Goal: Task Accomplishment & Management: Use online tool/utility

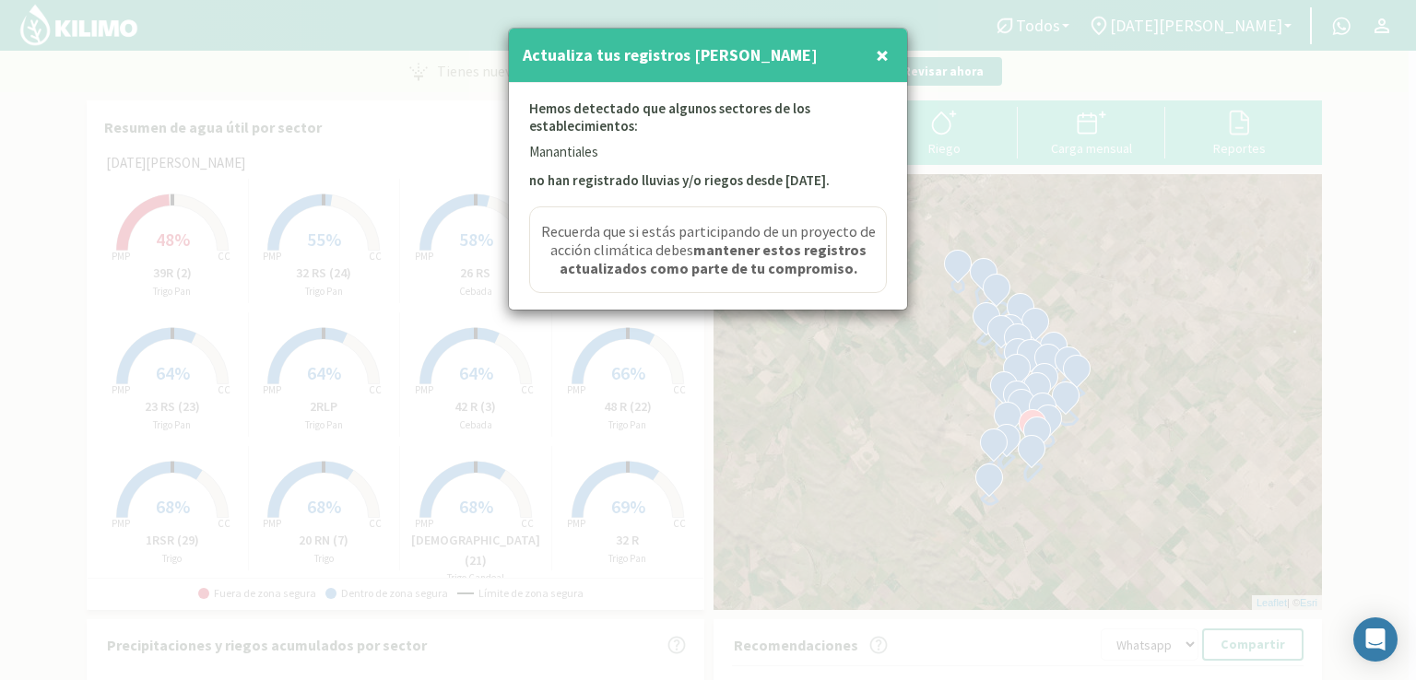
click at [887, 55] on span "×" at bounding box center [882, 55] width 13 height 30
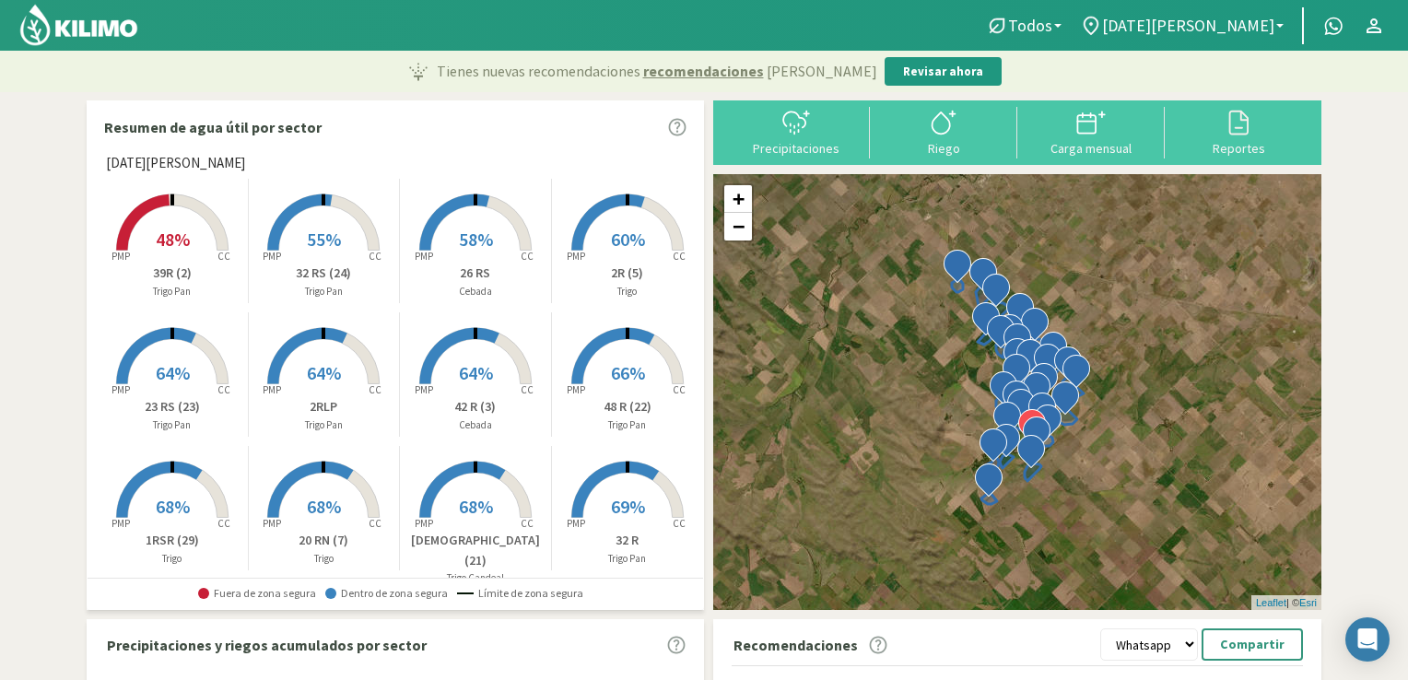
click at [641, 240] on rect at bounding box center [627, 252] width 147 height 147
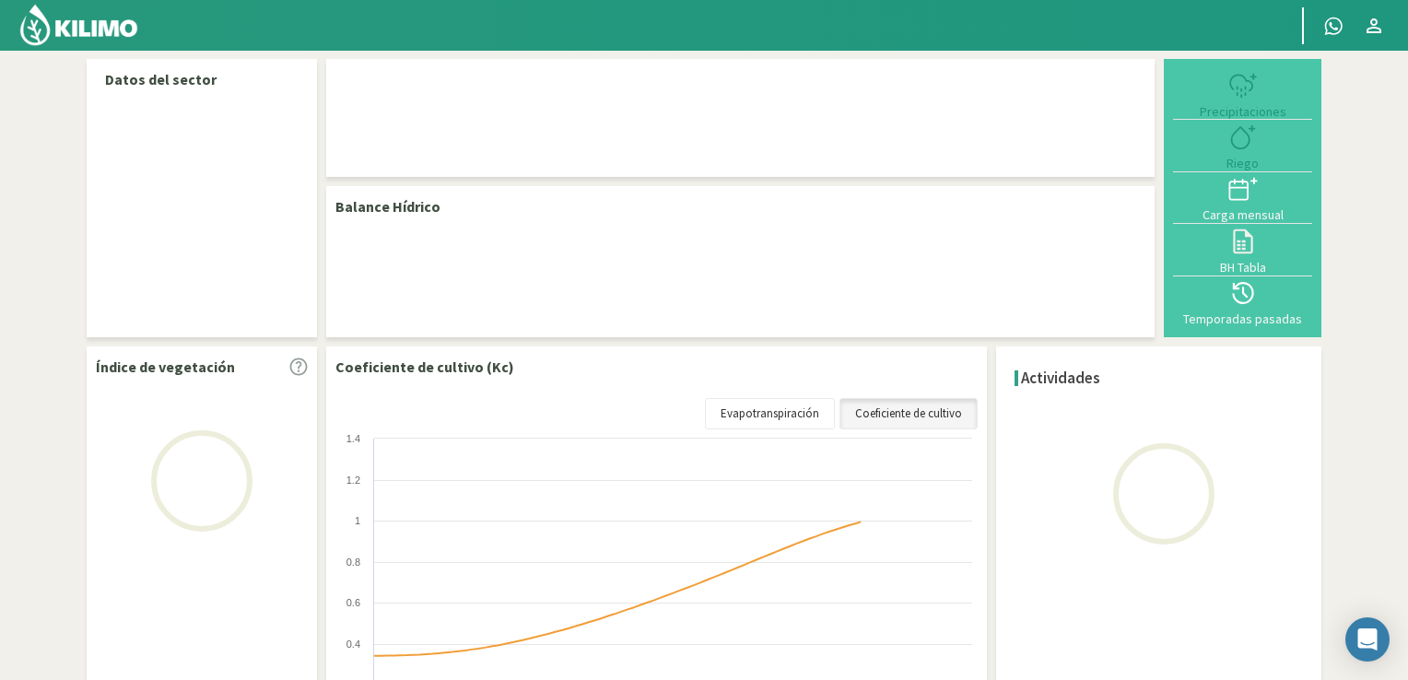
select select "1: Object"
select select "14: Object"
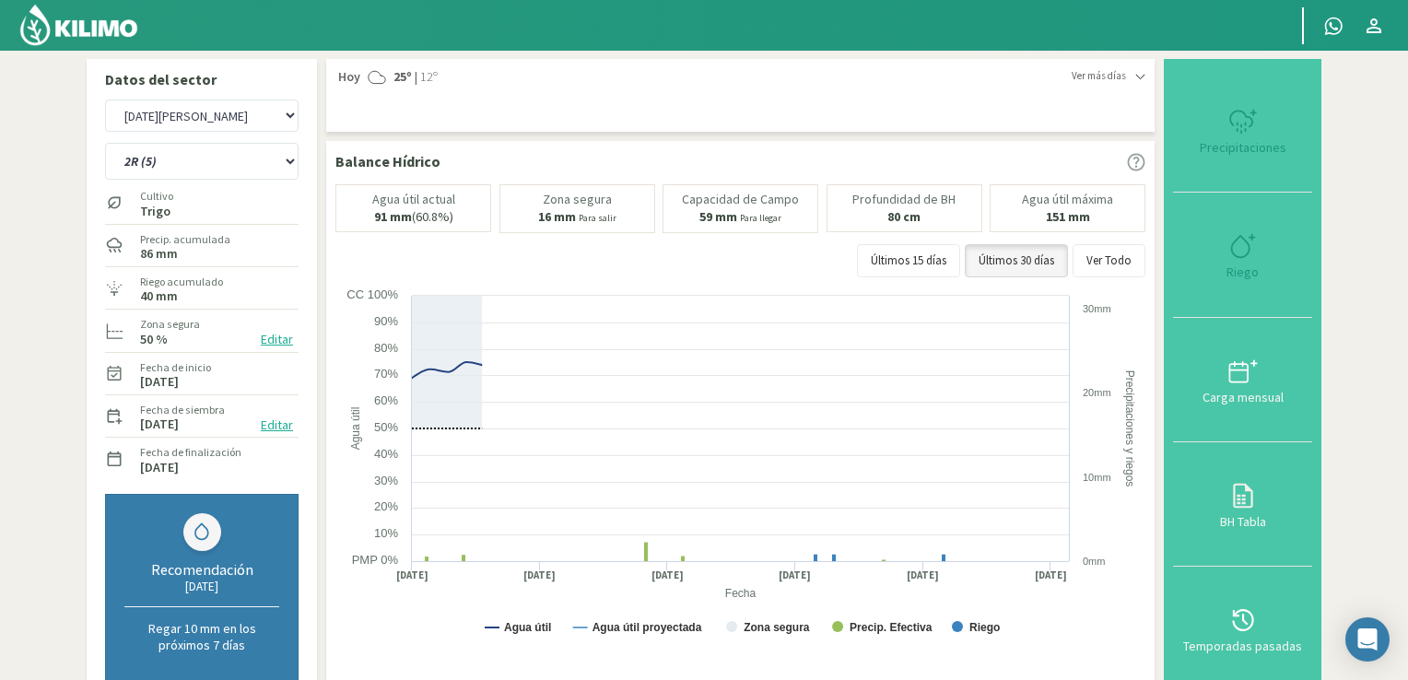
type input "8"
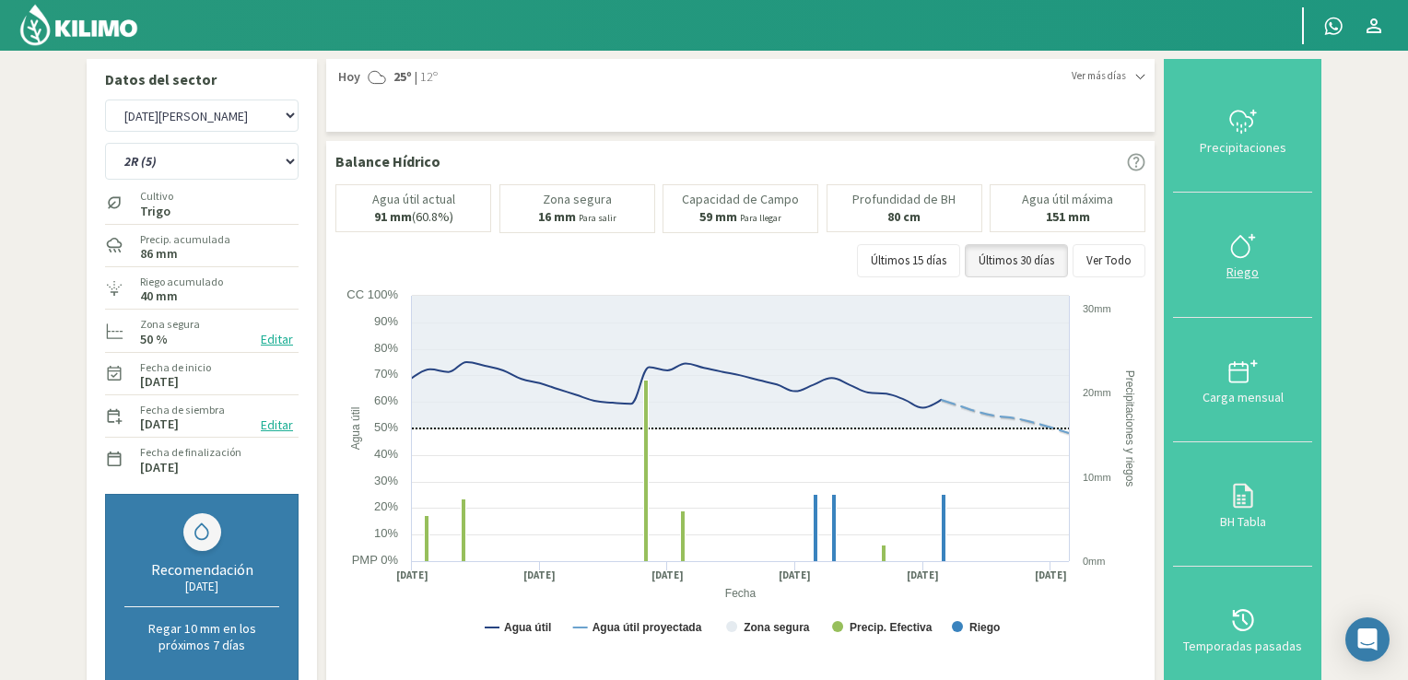
click at [1225, 260] on button "Riego" at bounding box center [1242, 255] width 139 height 124
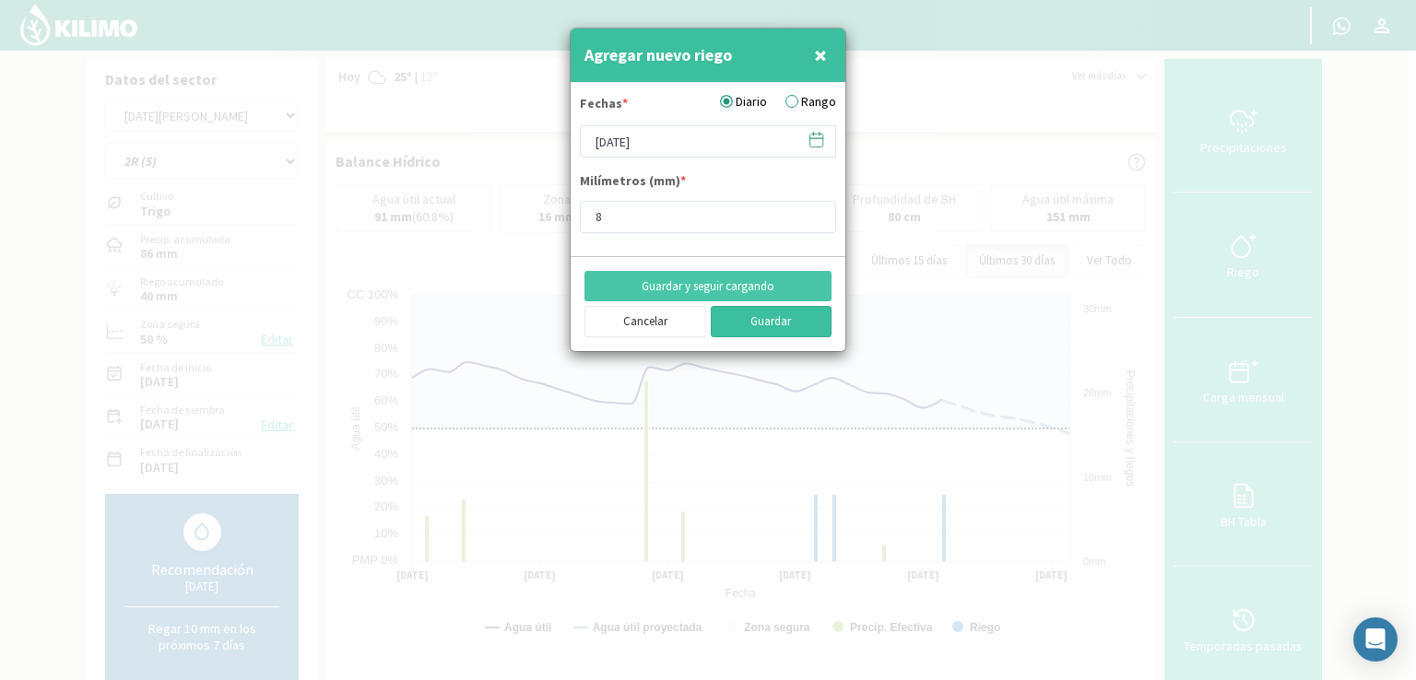
click at [758, 319] on button "Guardar" at bounding box center [772, 321] width 122 height 31
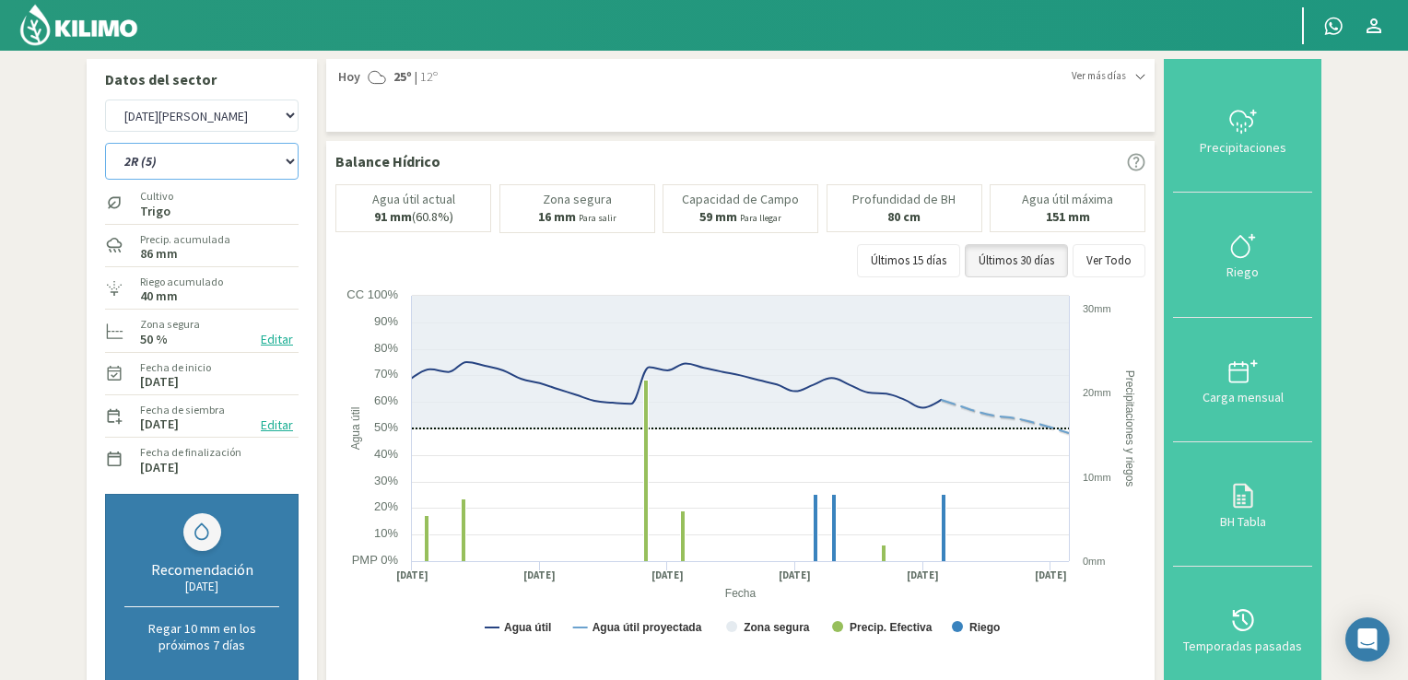
click at [297, 170] on select "12 RS (25) 17 R (1) 19 RO (6) 1RLPS 1RSR (29) 20 RN (7) 21 RAB (28) 21 RN (8) 2…" at bounding box center [202, 161] width 194 height 37
select select "8: Object"
click at [105, 143] on select "12 RS (25) 17 R (1) 19 RO (6) 1RLPS 1RSR (29) 20 RN (7) 21 RAB (28) 21 RN (8) 2…" at bounding box center [202, 161] width 194 height 37
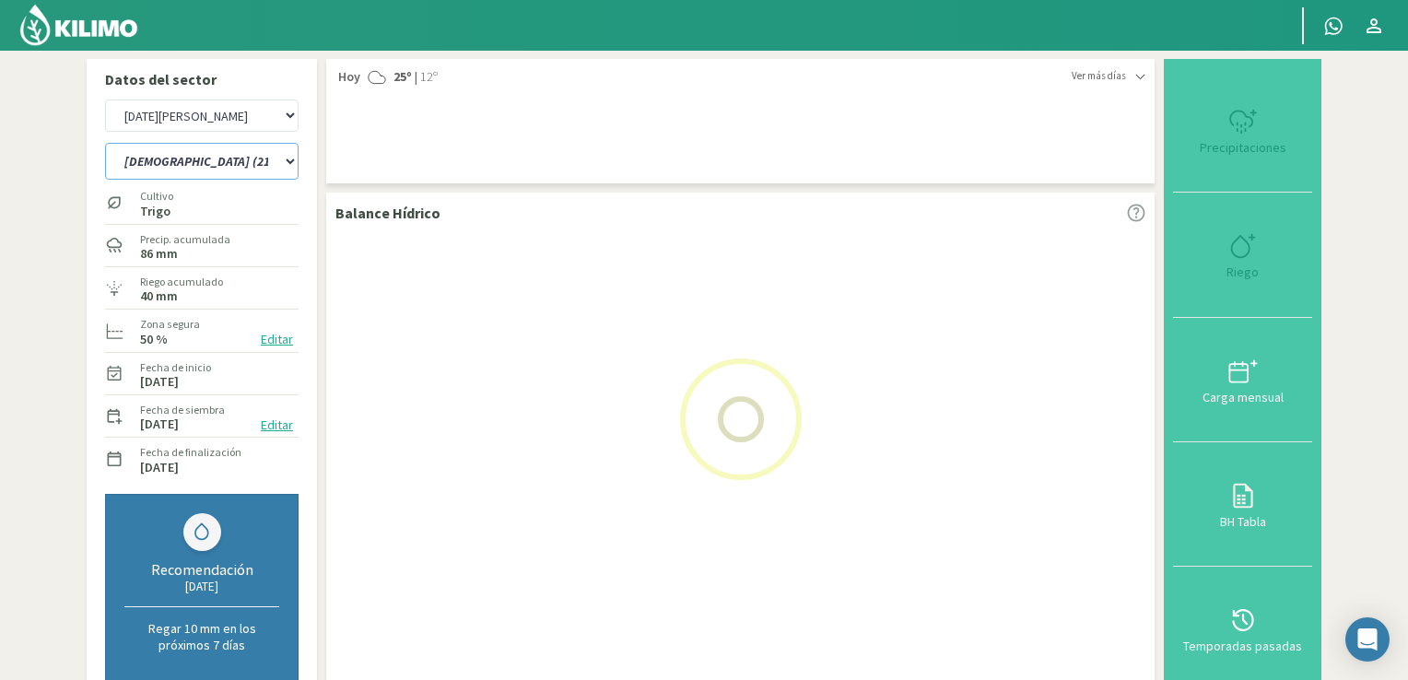
select select "3: Object"
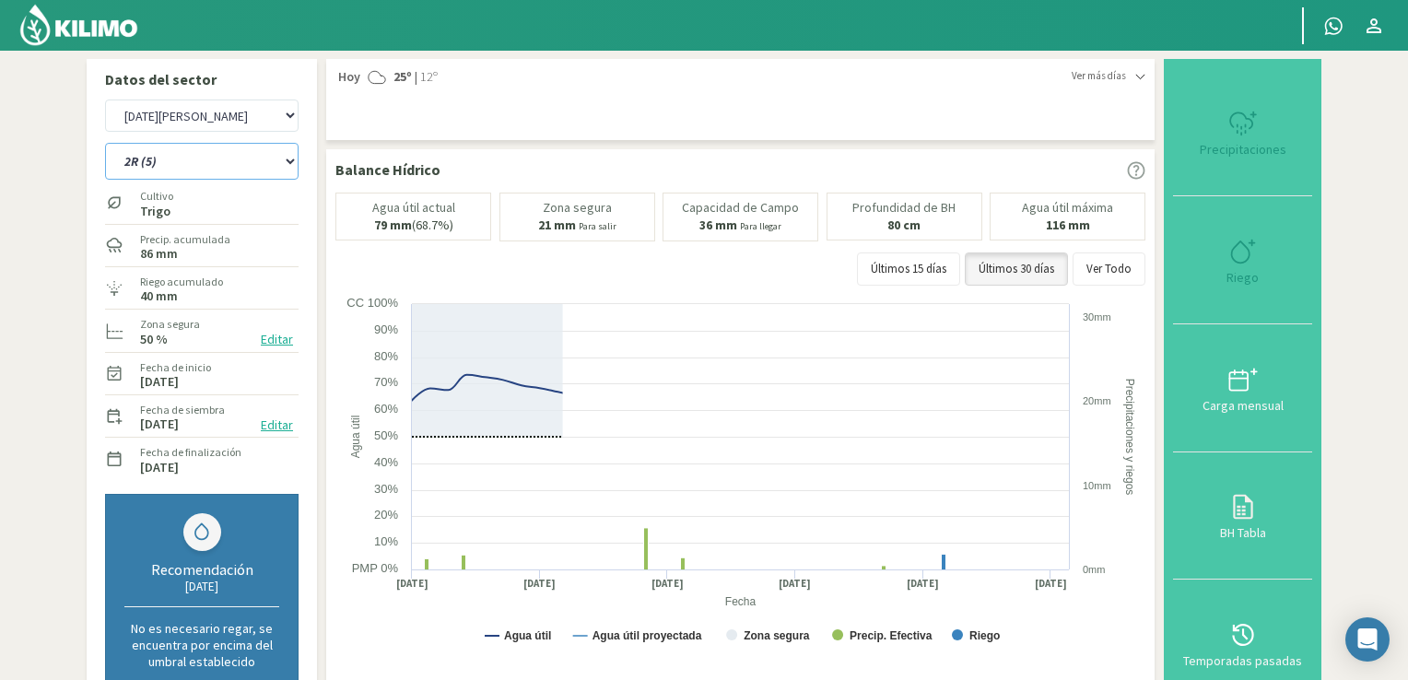
select select "39: Object"
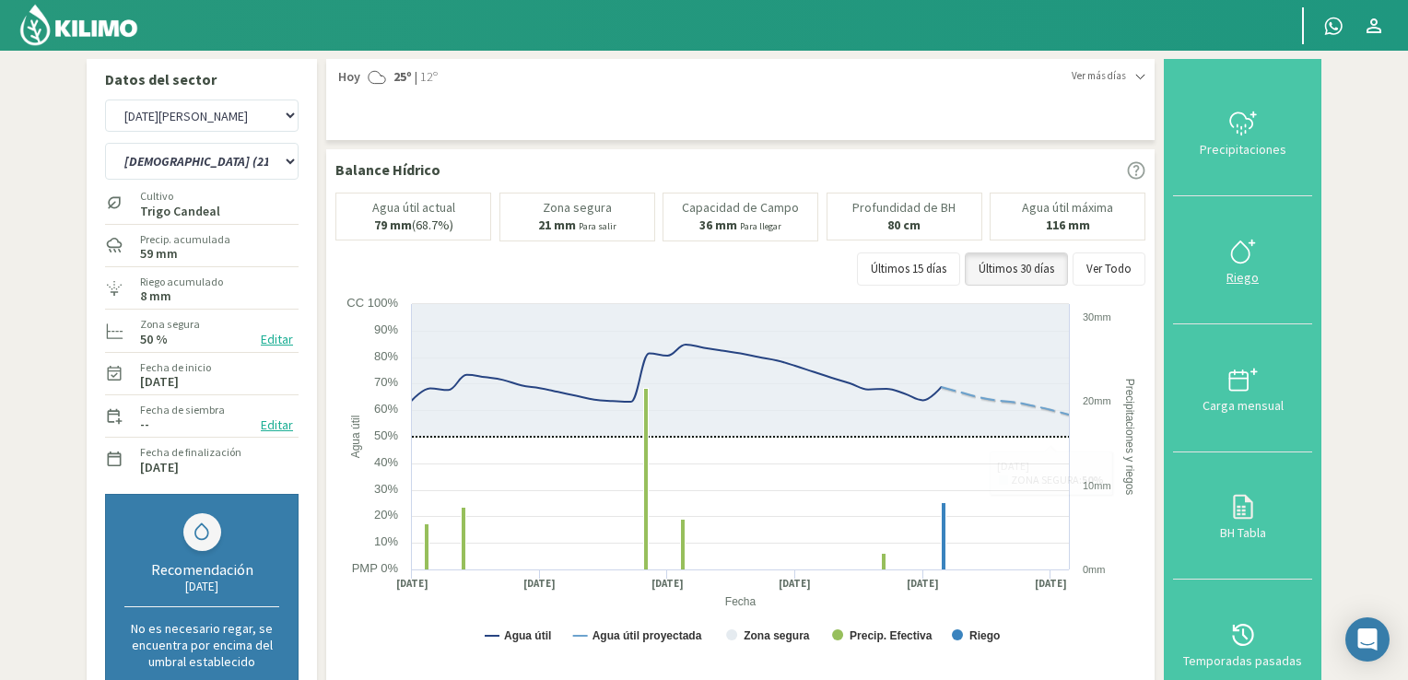
click at [1226, 267] on button "Riego" at bounding box center [1242, 260] width 139 height 128
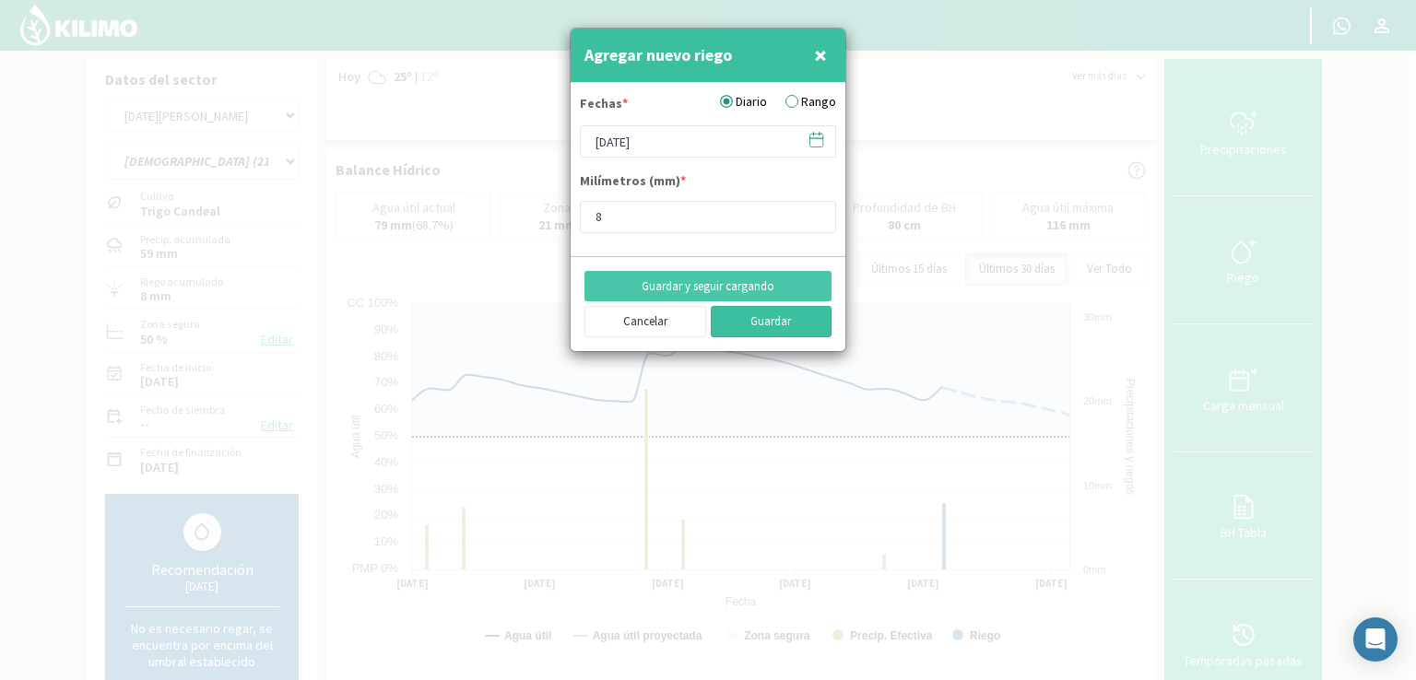
click at [775, 318] on button "Guardar" at bounding box center [772, 321] width 122 height 31
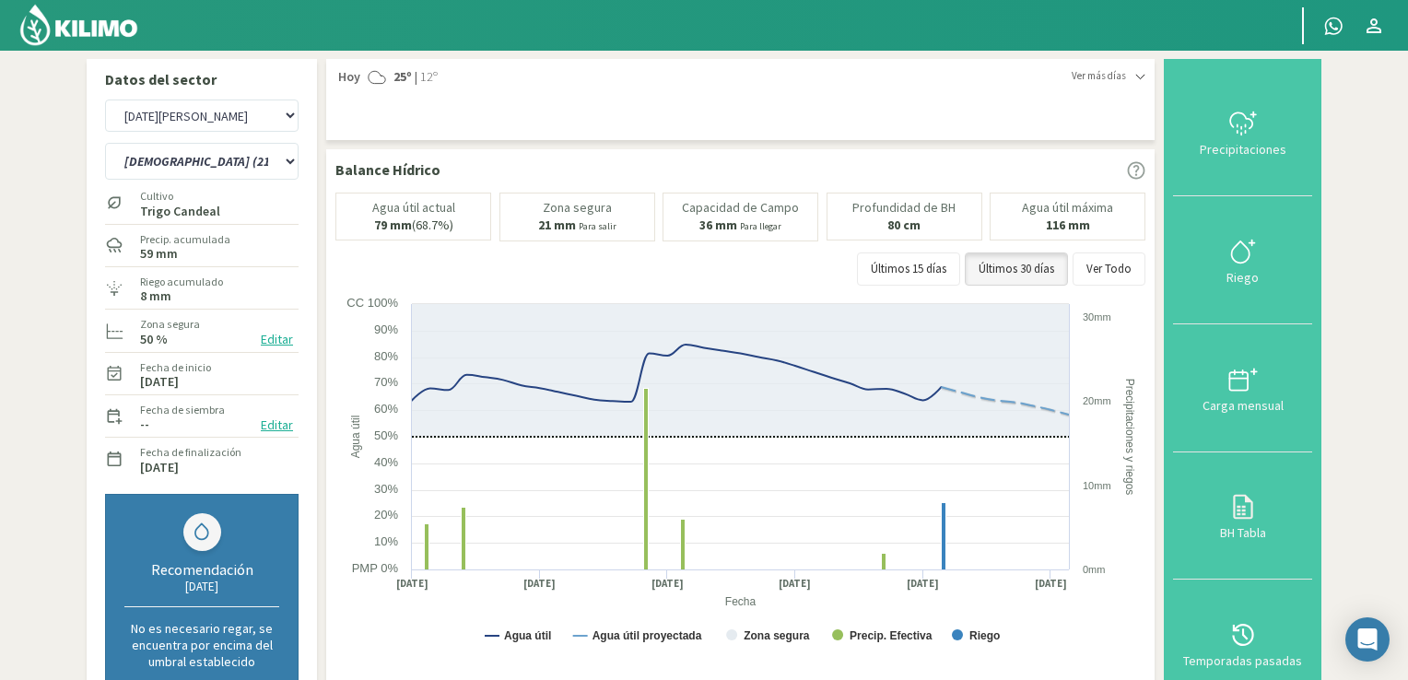
click at [79, 29] on img at bounding box center [78, 25] width 121 height 44
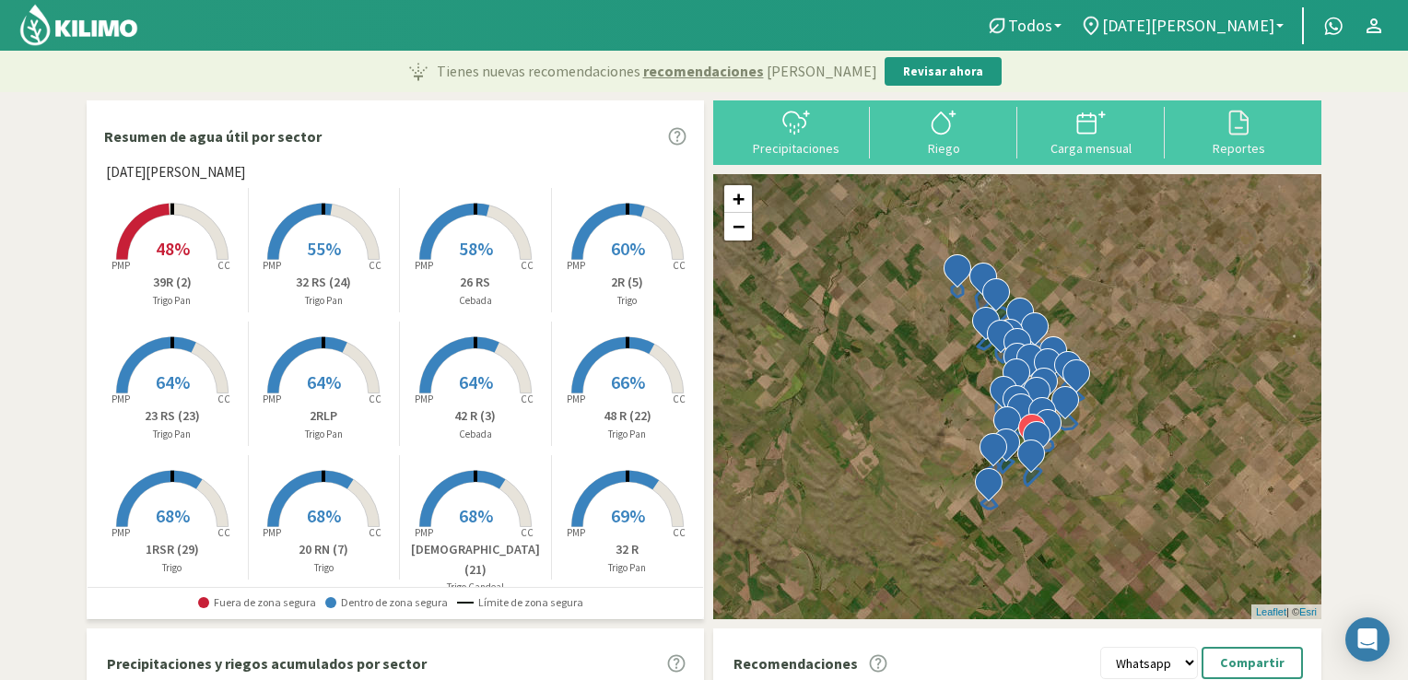
click at [479, 528] on rect at bounding box center [475, 528] width 147 height 147
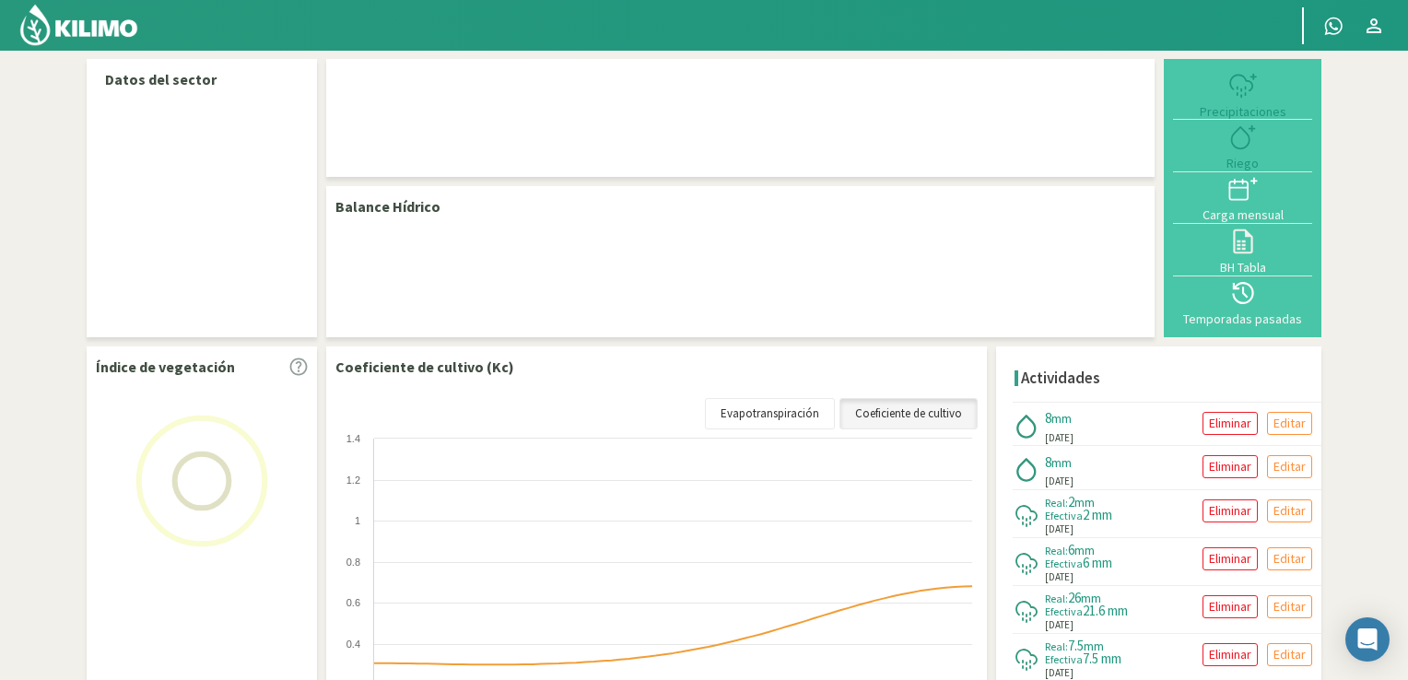
select select "1: Object"
select select "8: Object"
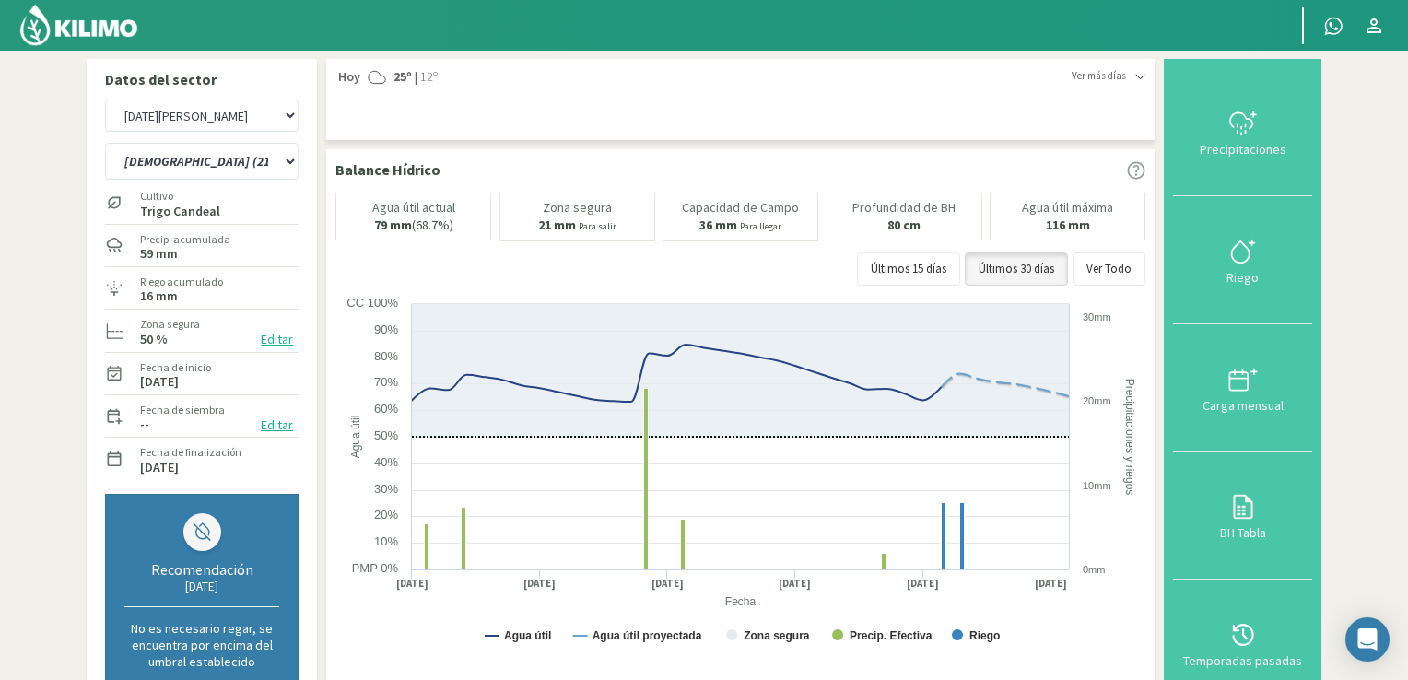
click at [107, 26] on img at bounding box center [78, 25] width 121 height 44
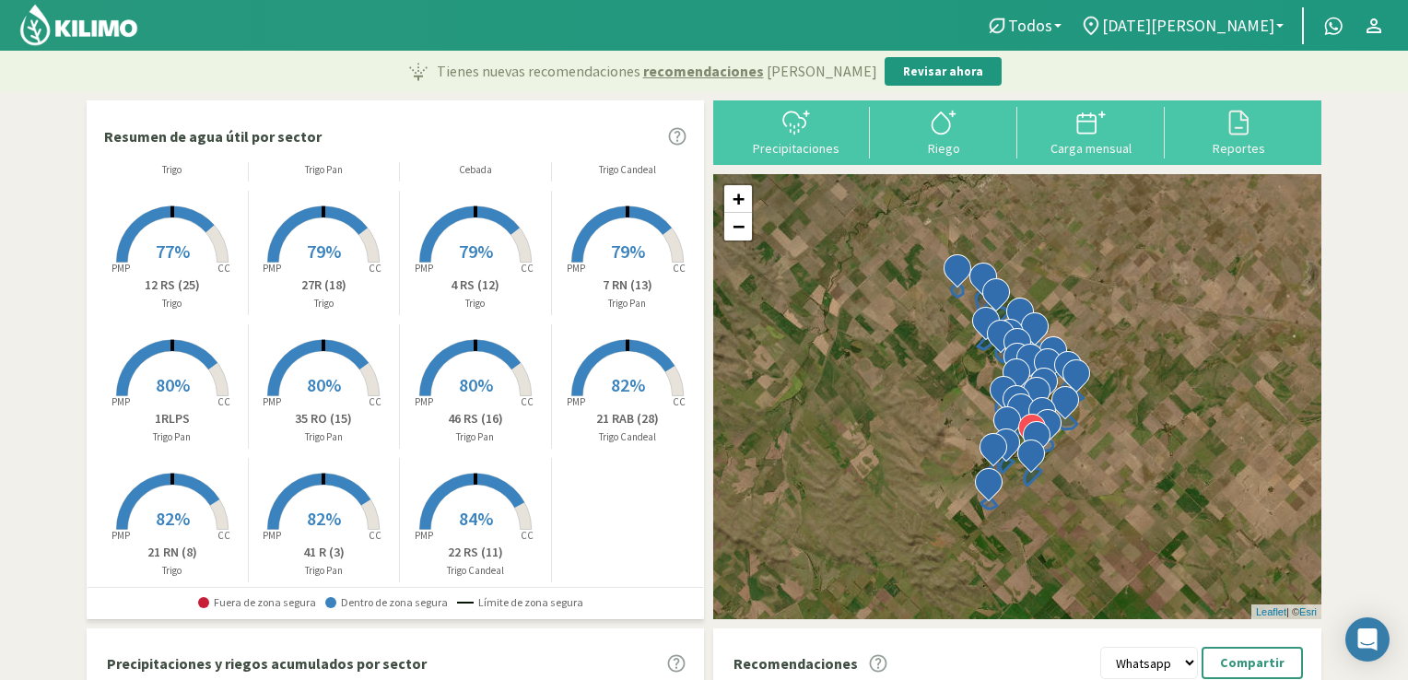
scroll to position [684, 0]
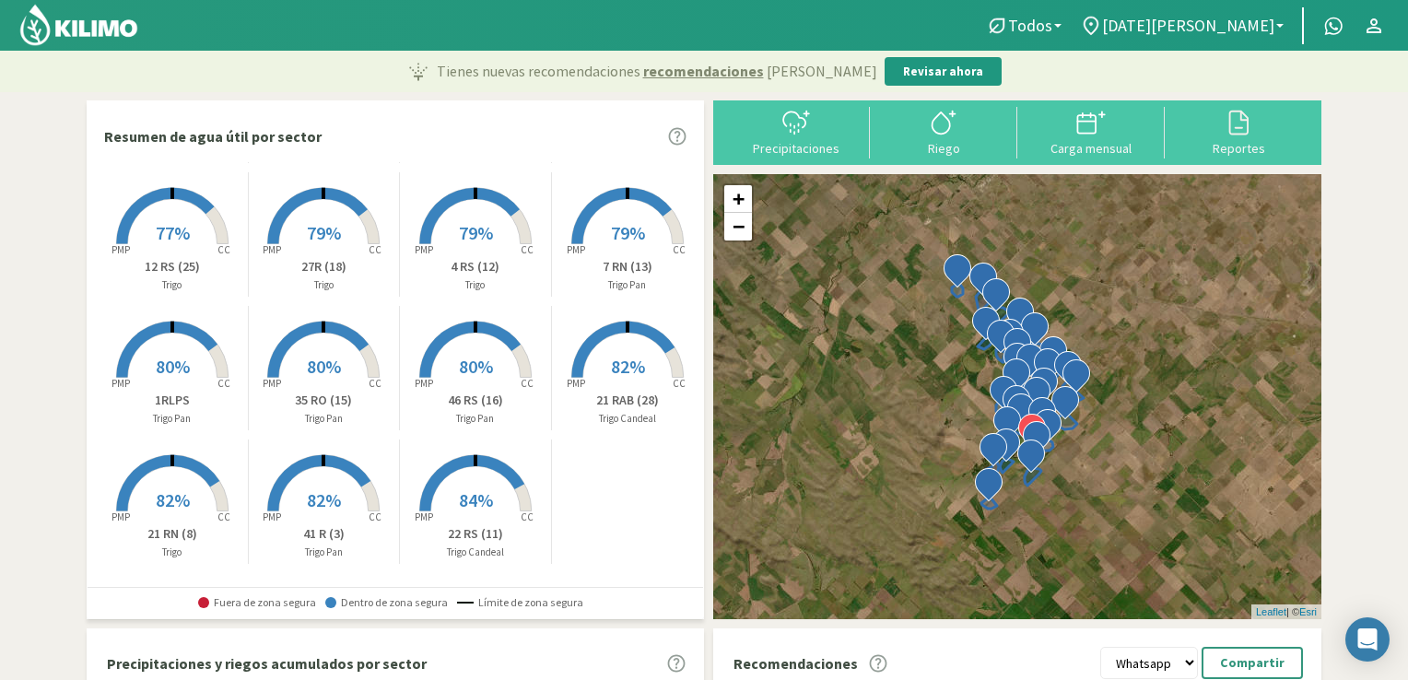
click at [483, 520] on rect at bounding box center [475, 513] width 147 height 147
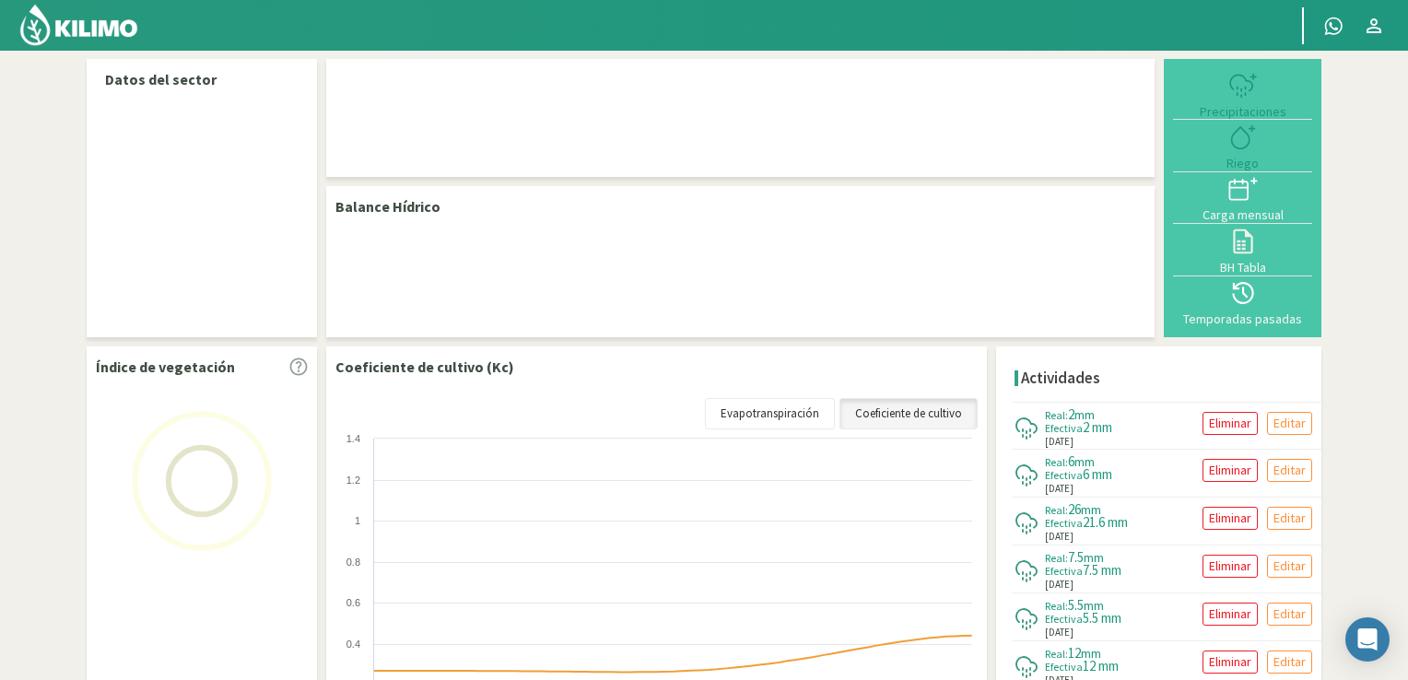
select select "1: Object"
select select "10: Object"
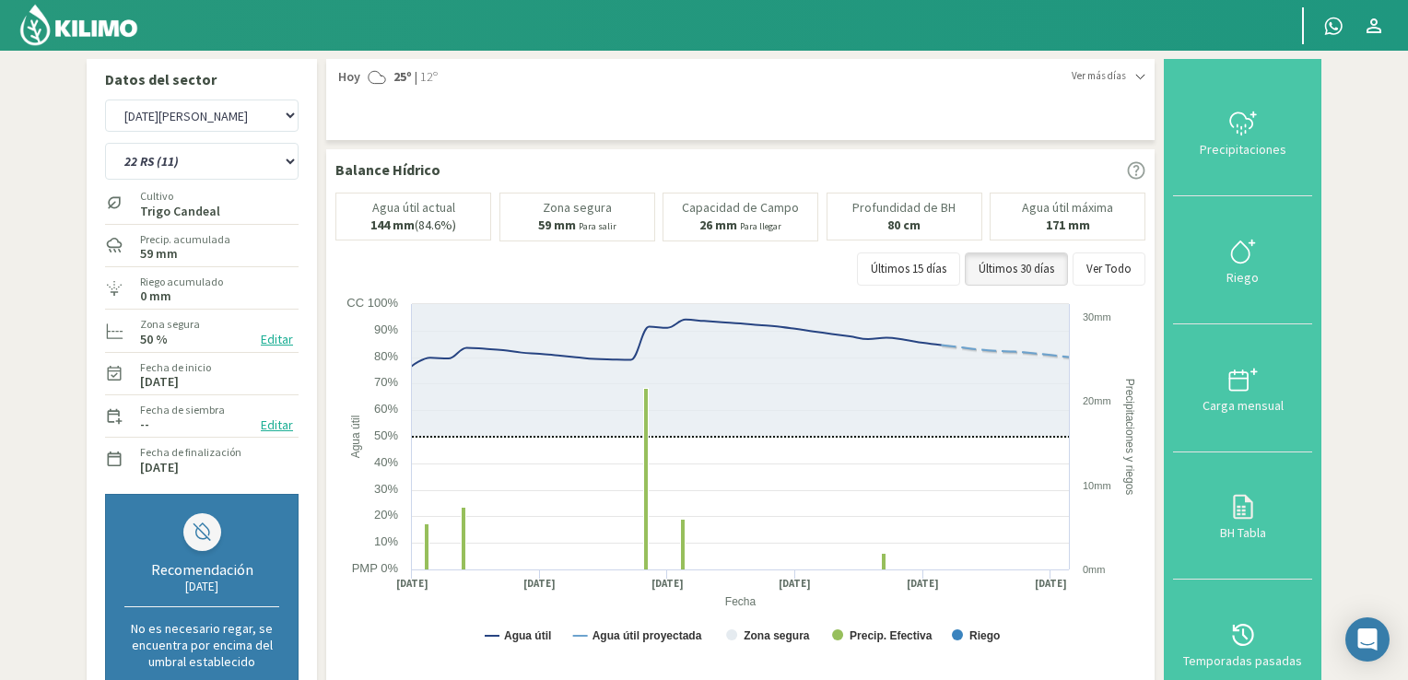
click at [94, 30] on img at bounding box center [78, 25] width 121 height 44
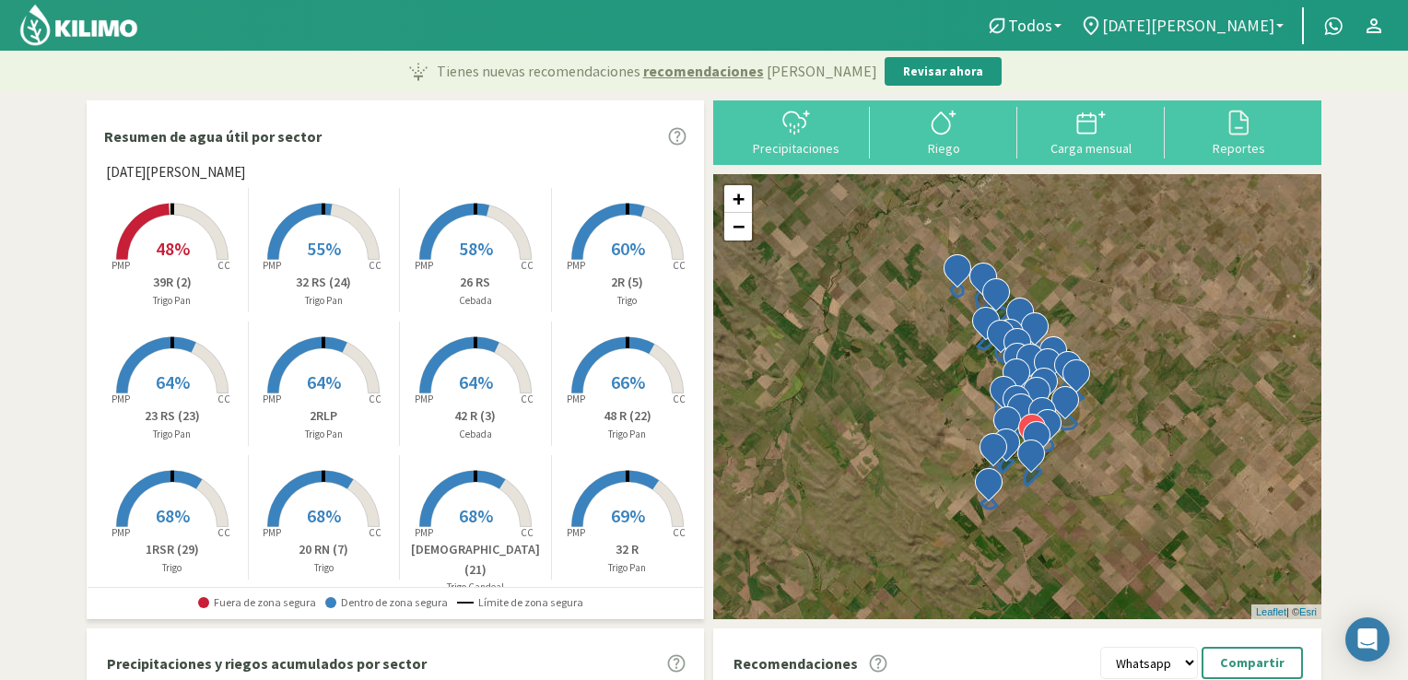
click at [1272, 24] on span "[DATE][PERSON_NAME]" at bounding box center [1188, 25] width 172 height 19
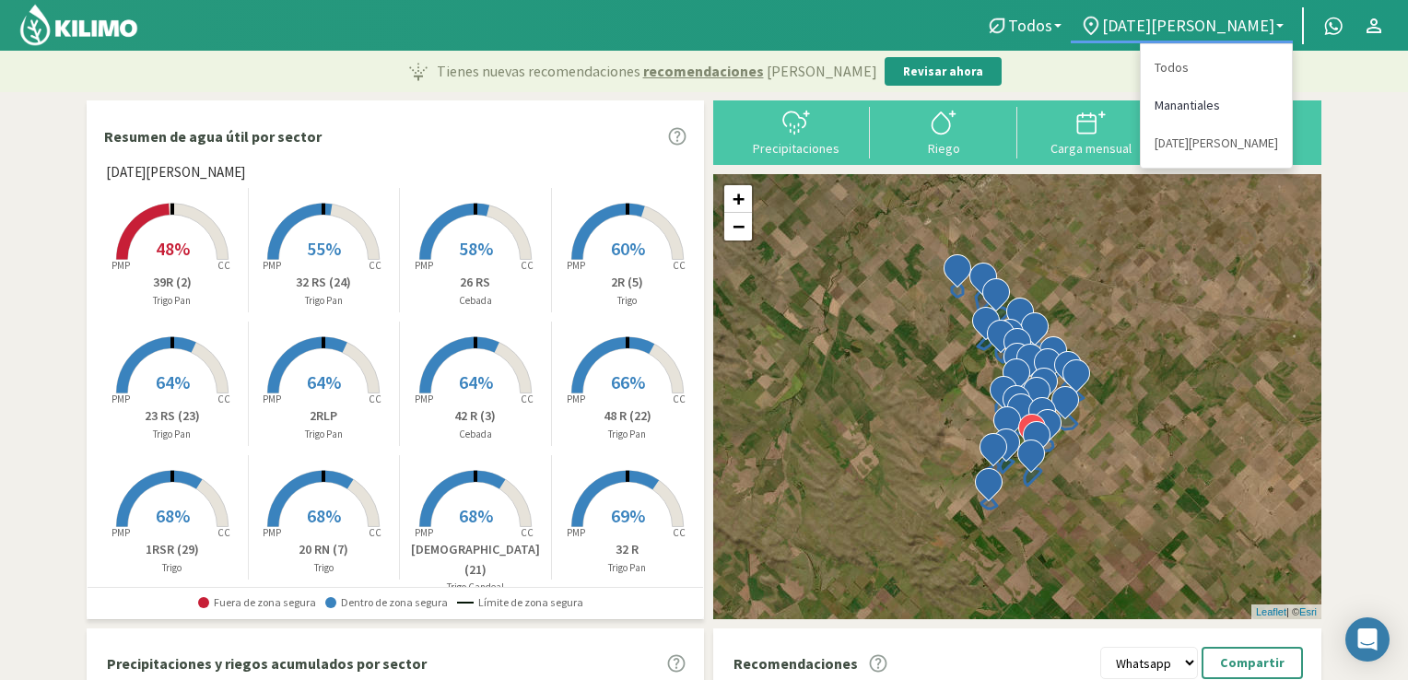
click at [1202, 100] on link "Manantiales" at bounding box center [1216, 106] width 151 height 38
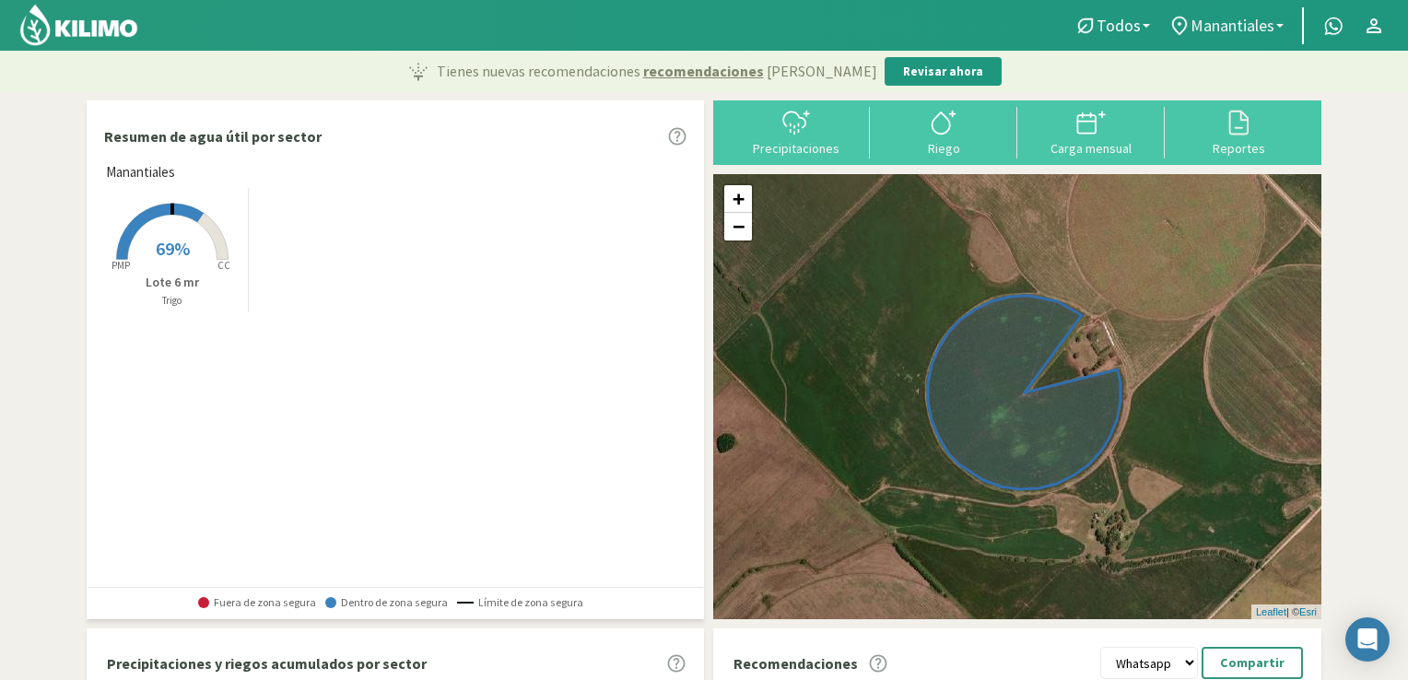
click at [1276, 28] on link "Manantiales" at bounding box center [1226, 25] width 134 height 35
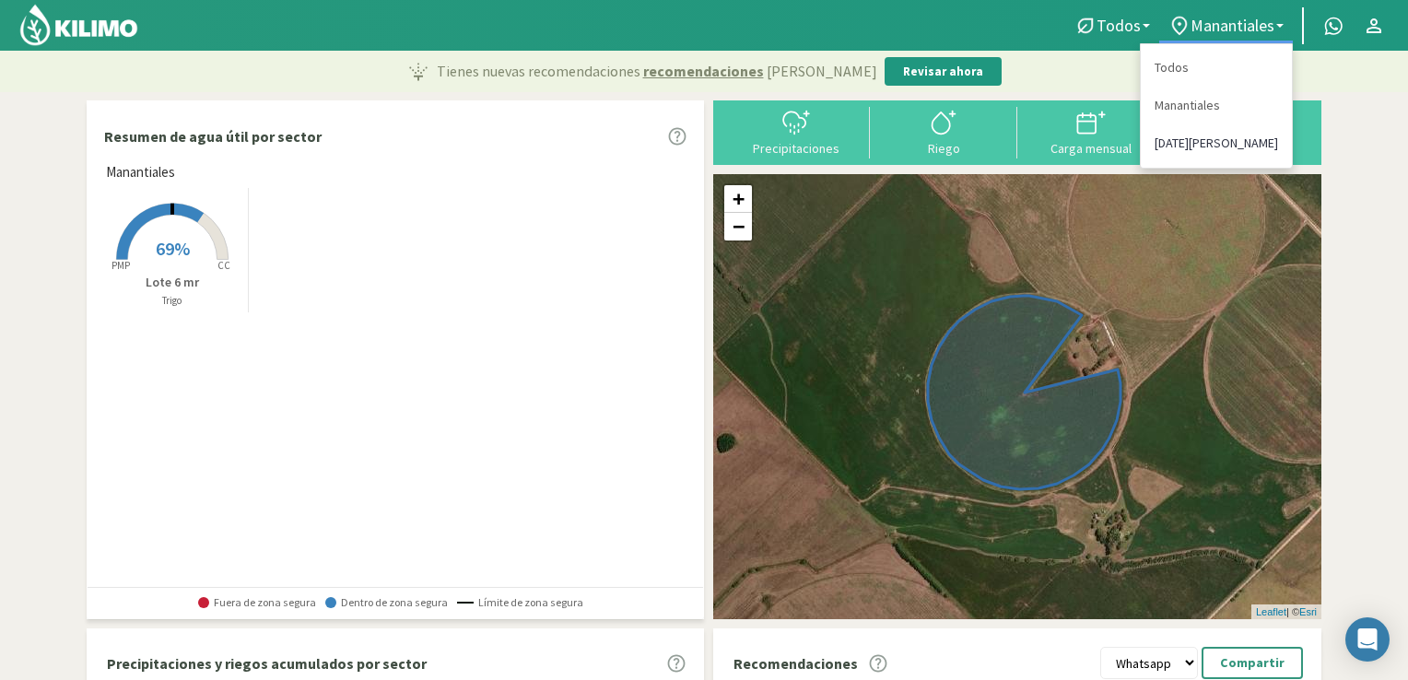
click at [1196, 145] on link "[DATE][PERSON_NAME]" at bounding box center [1216, 143] width 151 height 38
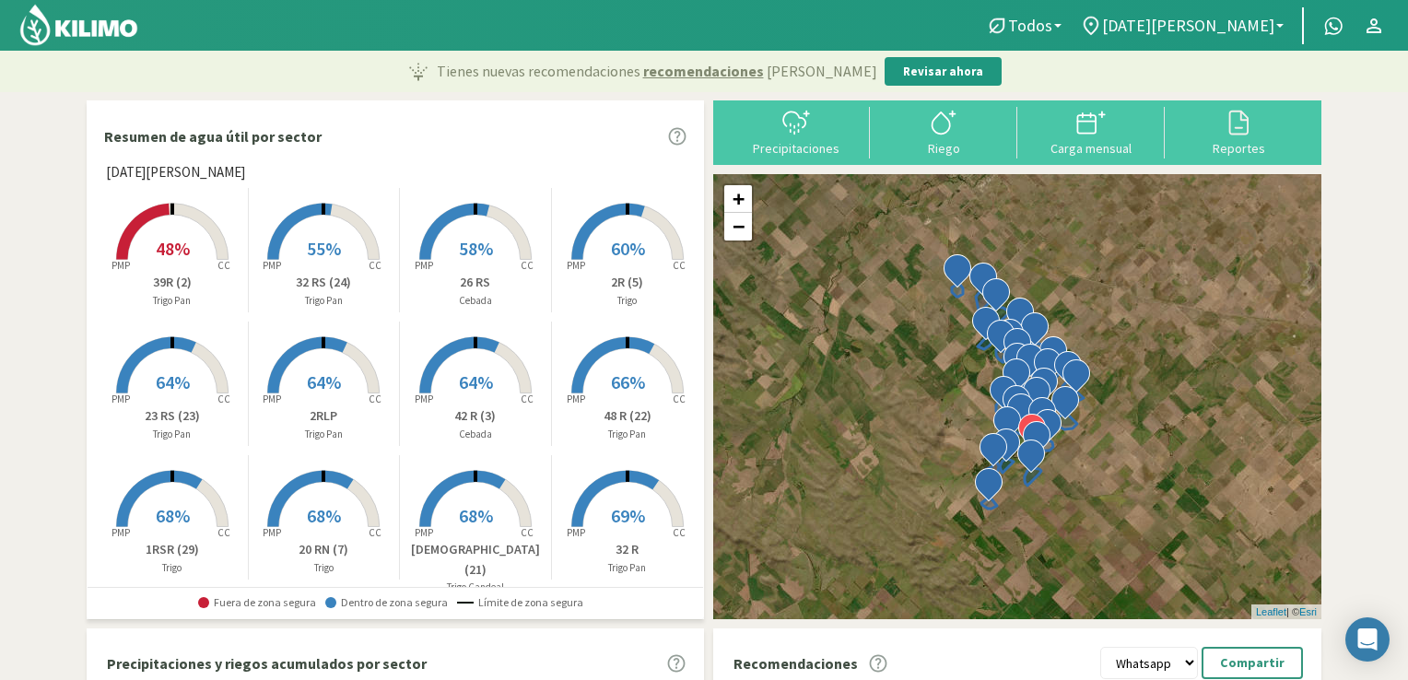
click at [306, 231] on rect at bounding box center [323, 261] width 147 height 147
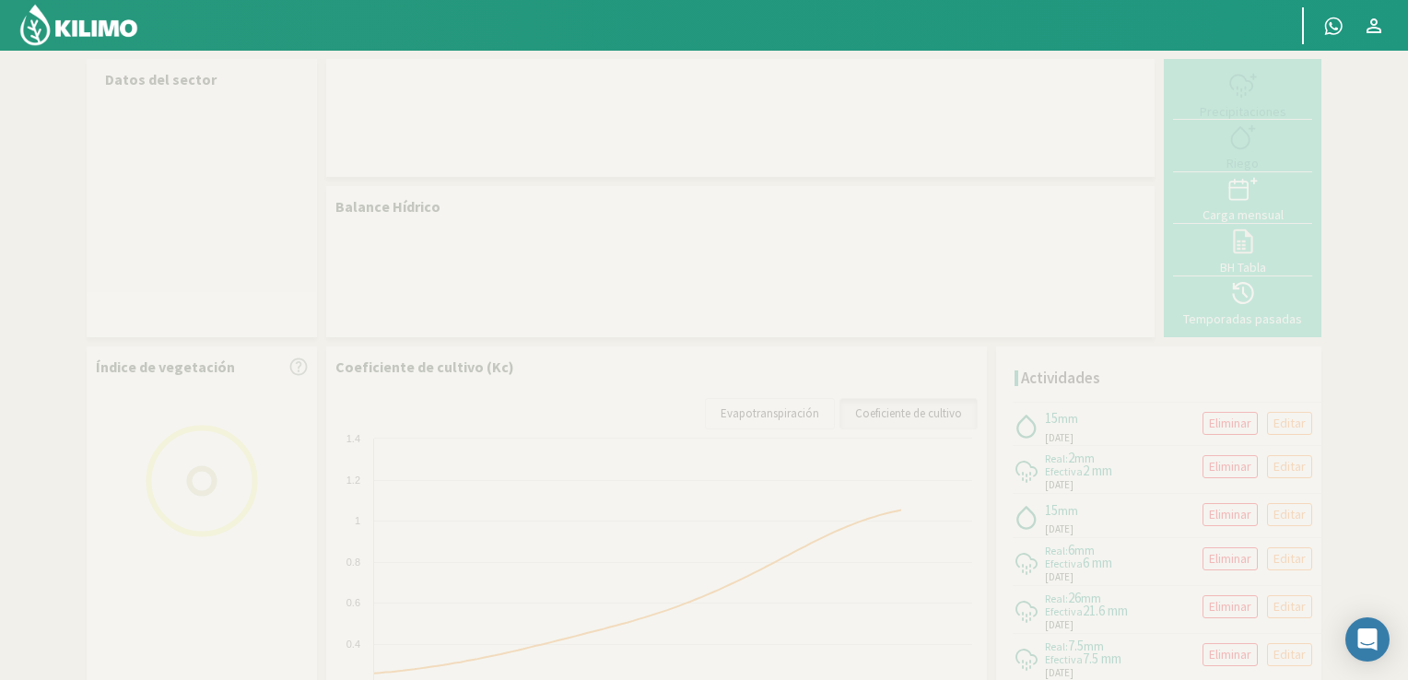
select select "1: Object"
select select "17: Object"
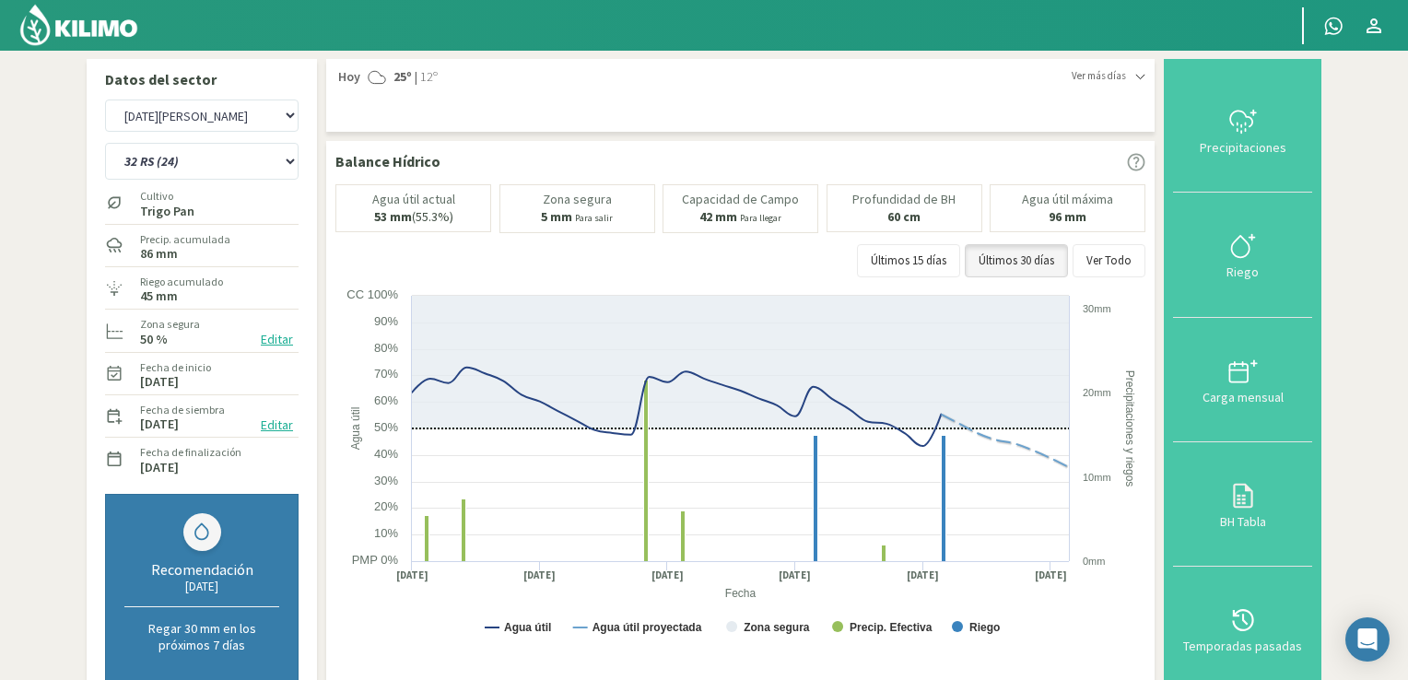
click at [107, 36] on img at bounding box center [78, 25] width 121 height 44
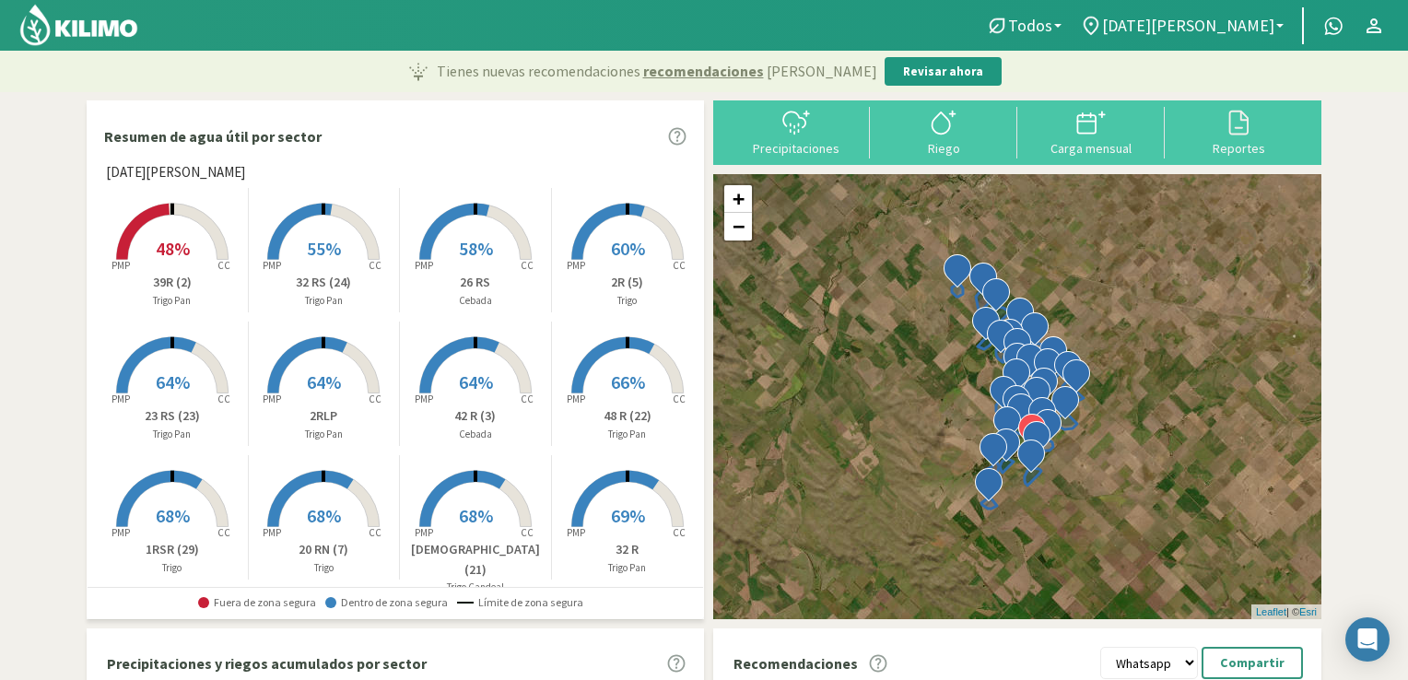
click at [317, 412] on p "2RLP" at bounding box center [324, 415] width 151 height 19
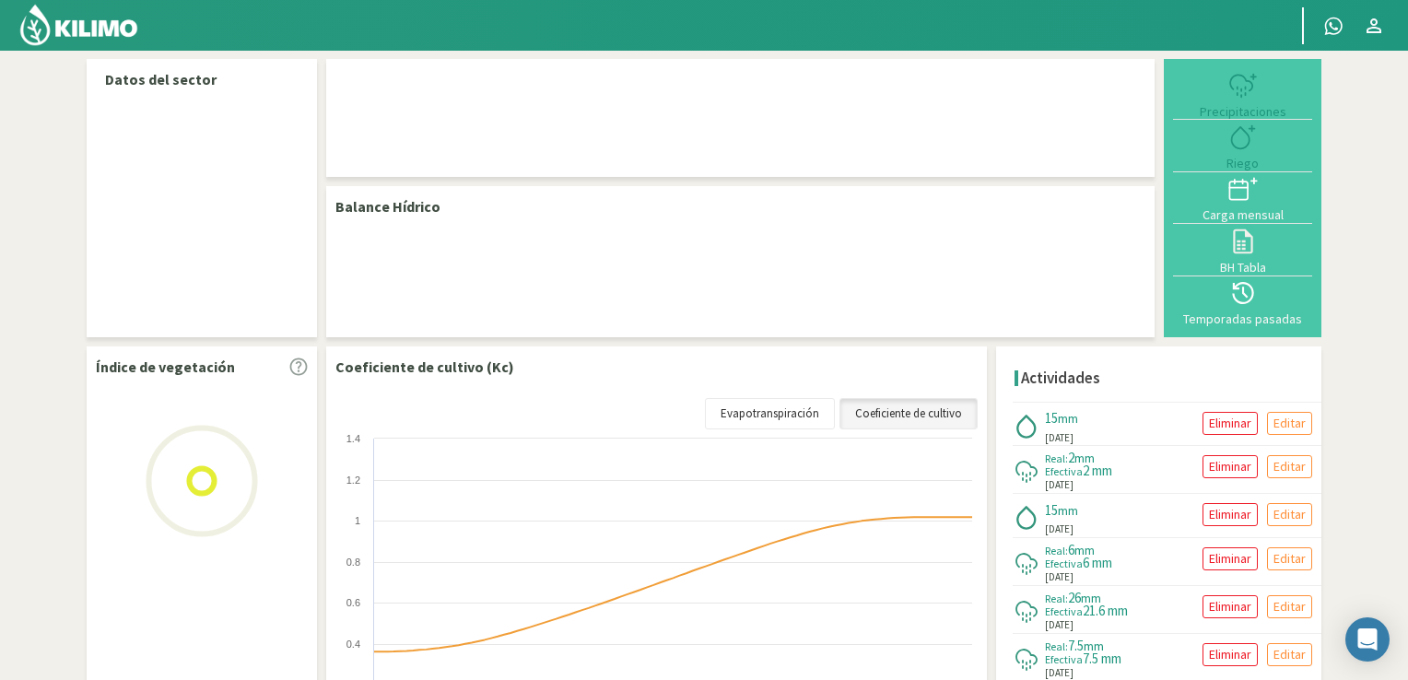
select select "1: Object"
select select "15: Object"
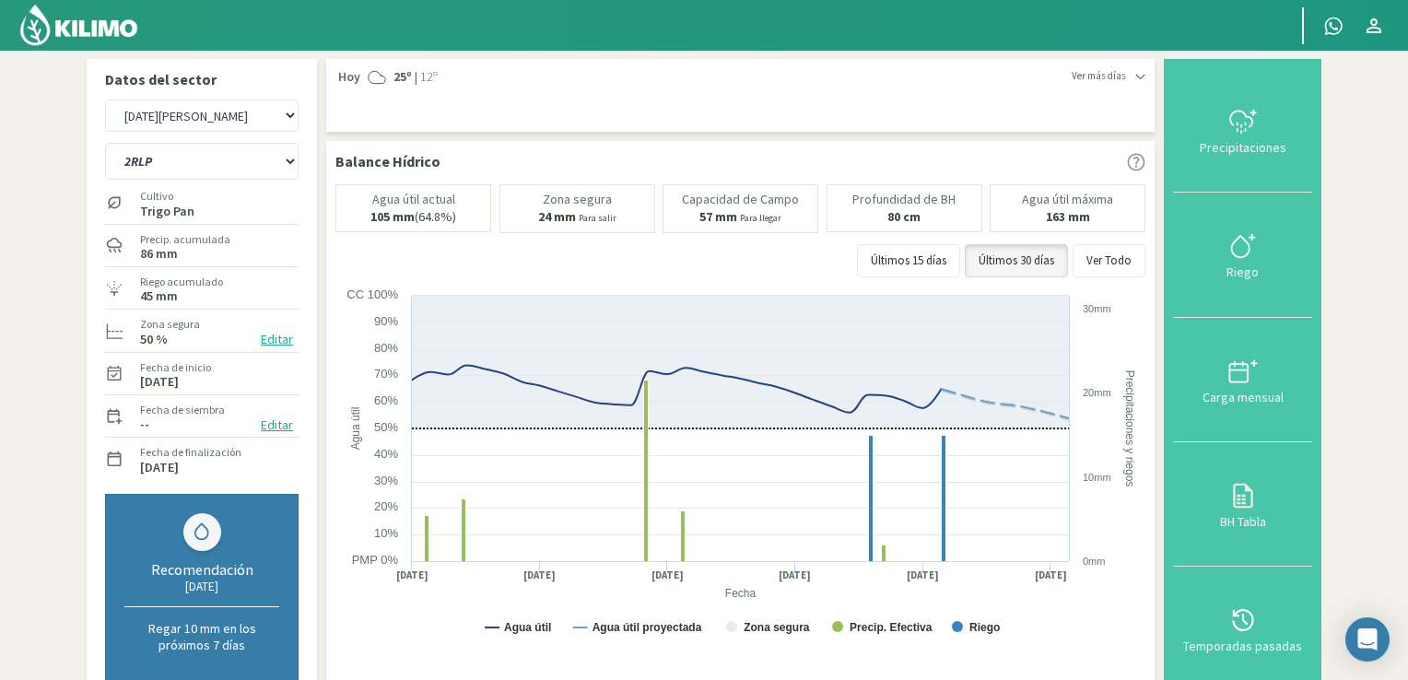
click at [90, 23] on img at bounding box center [78, 25] width 121 height 44
